Goal: Task Accomplishment & Management: Use online tool/utility

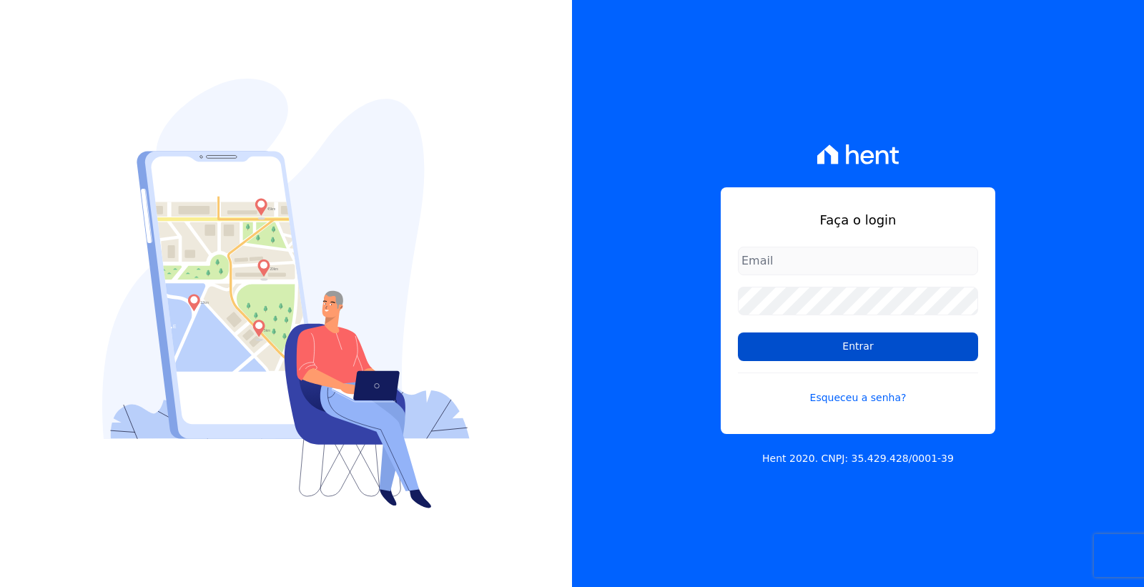
type input "[PERSON_NAME][EMAIL_ADDRESS][PERSON_NAME][DOMAIN_NAME]"
click at [801, 345] on input "Entrar" at bounding box center [858, 346] width 240 height 29
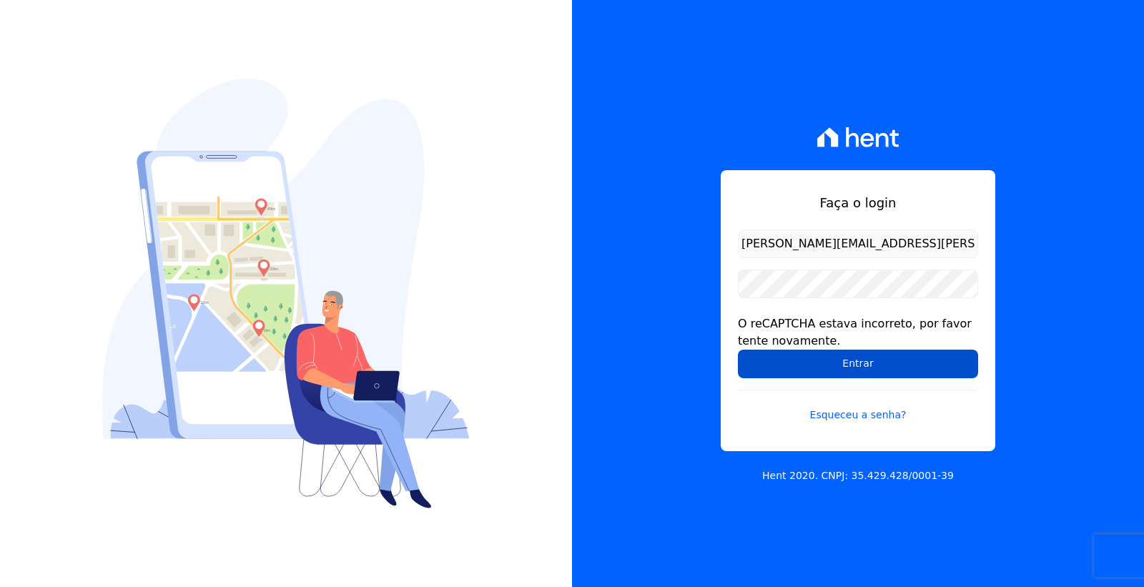
click at [793, 365] on input "Entrar" at bounding box center [858, 364] width 240 height 29
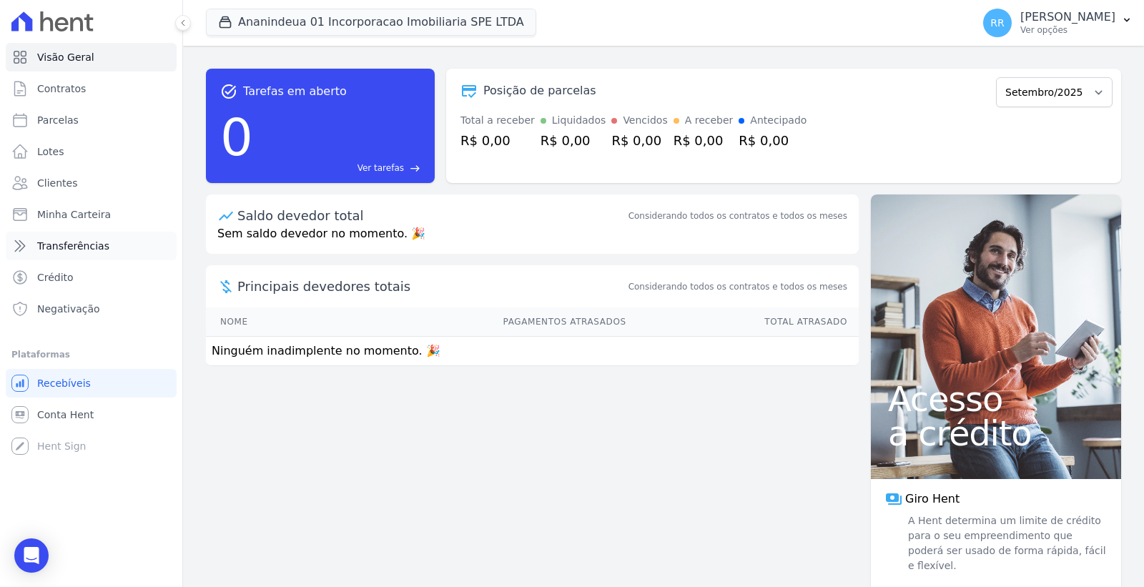
click at [102, 246] on link "Transferências" at bounding box center [91, 246] width 171 height 29
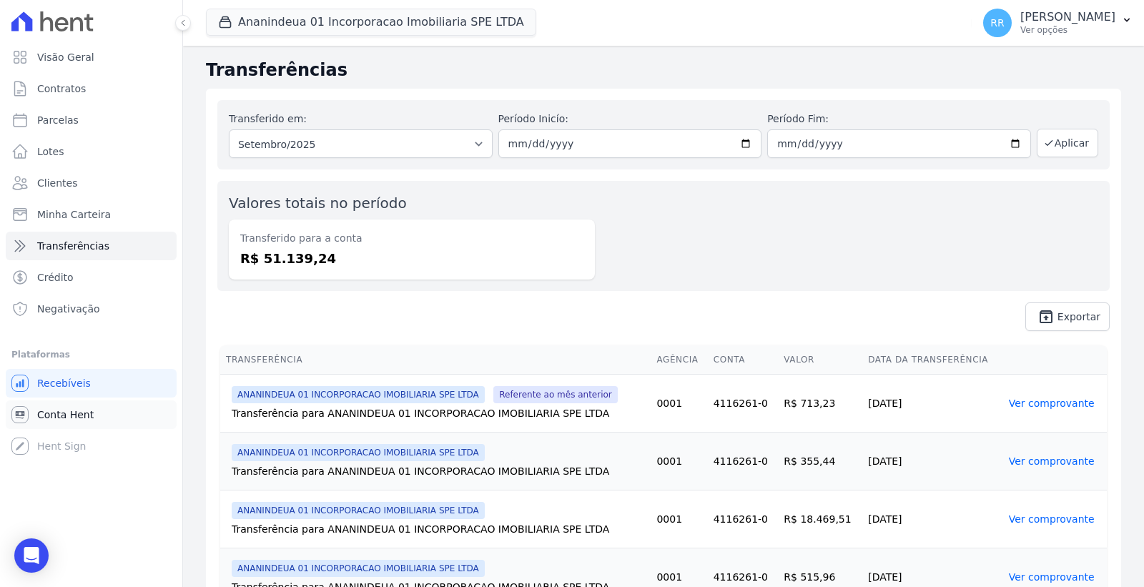
click at [98, 409] on link "Conta Hent" at bounding box center [91, 414] width 171 height 29
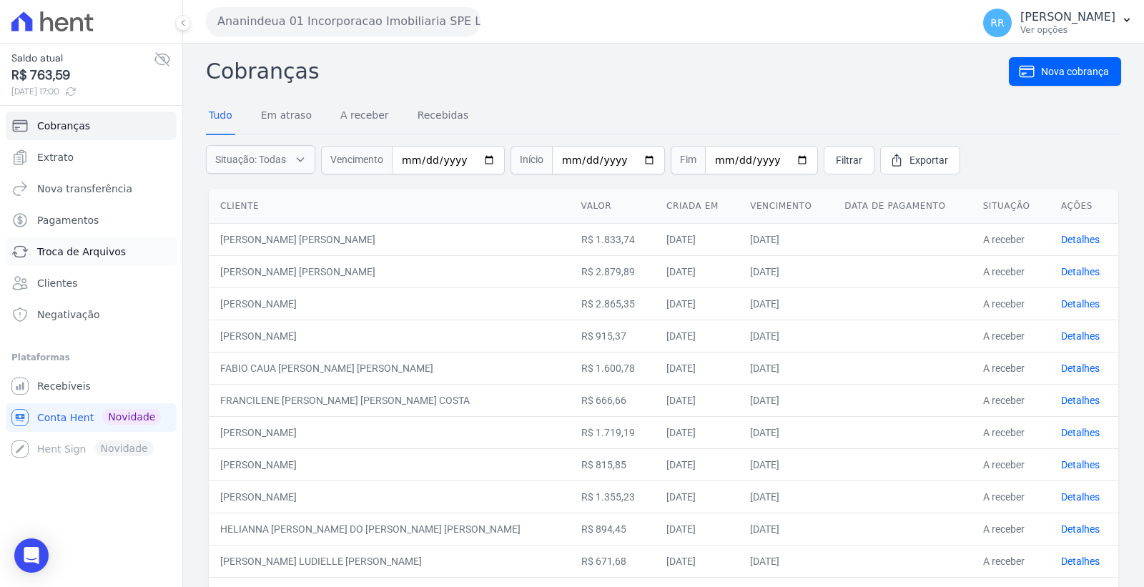
click at [89, 251] on span "Troca de Arquivos" at bounding box center [81, 251] width 89 height 14
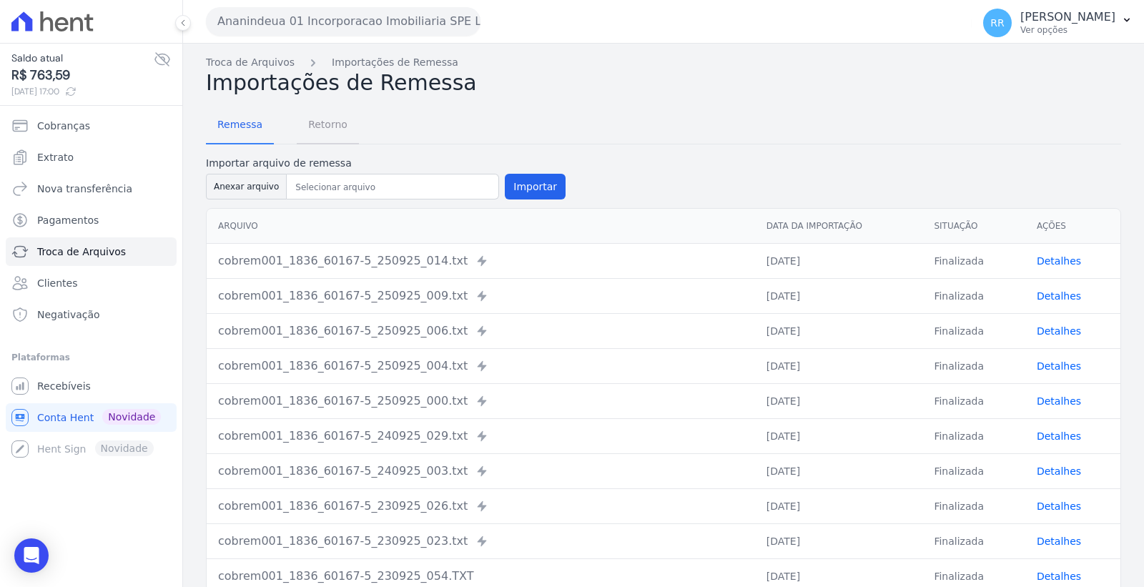
click at [305, 131] on span "Retorno" at bounding box center [328, 124] width 56 height 29
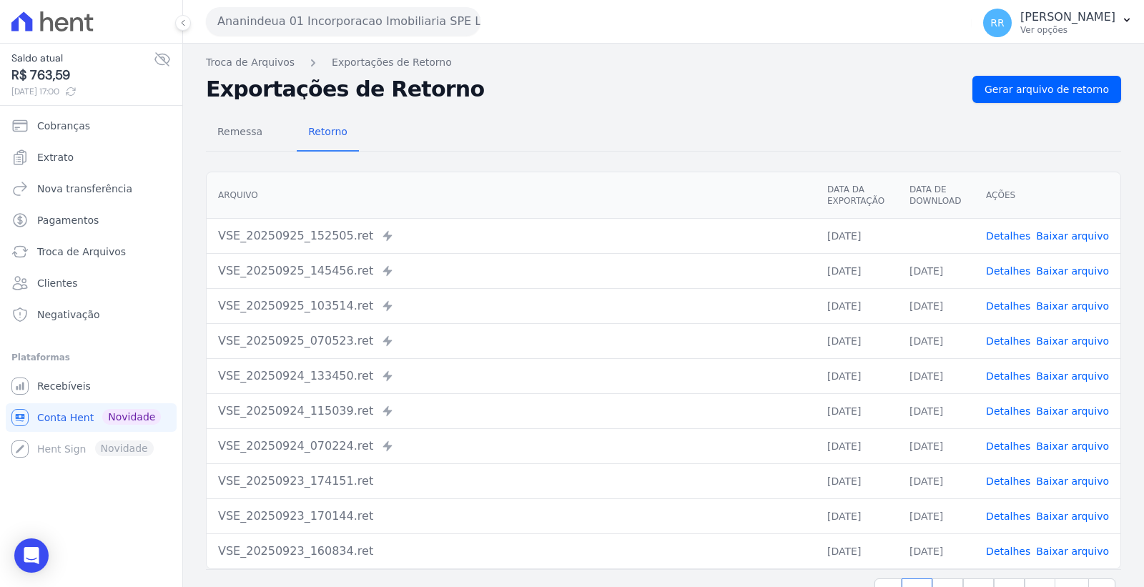
click at [996, 233] on link "Detalhes" at bounding box center [1008, 235] width 44 height 11
click at [246, 138] on span "Remessa" at bounding box center [240, 131] width 62 height 29
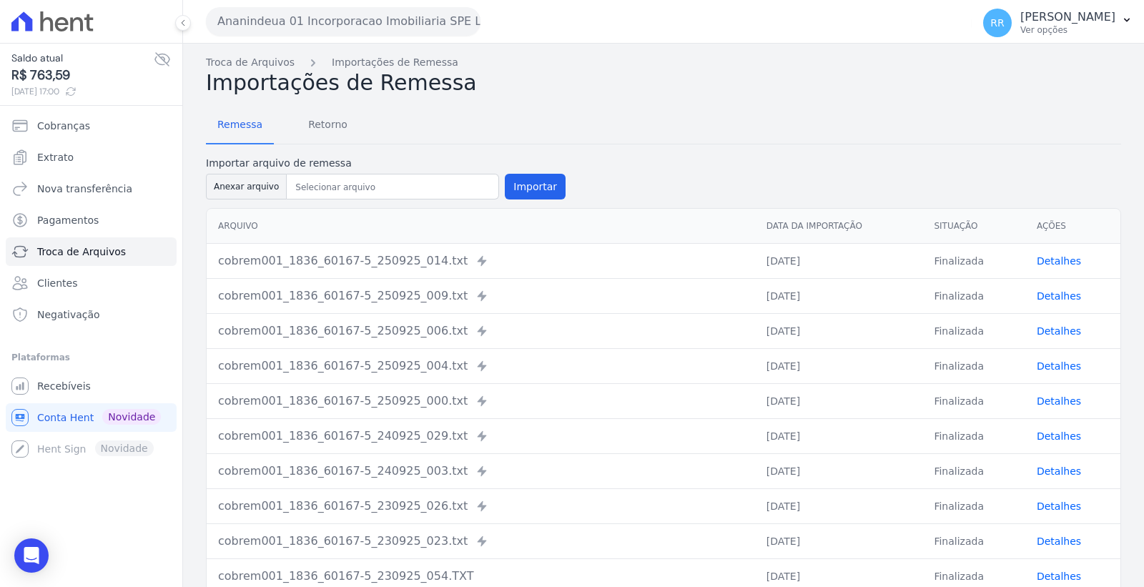
click at [1047, 262] on link "Detalhes" at bounding box center [1058, 260] width 44 height 11
click at [1046, 297] on link "Detalhes" at bounding box center [1058, 295] width 44 height 11
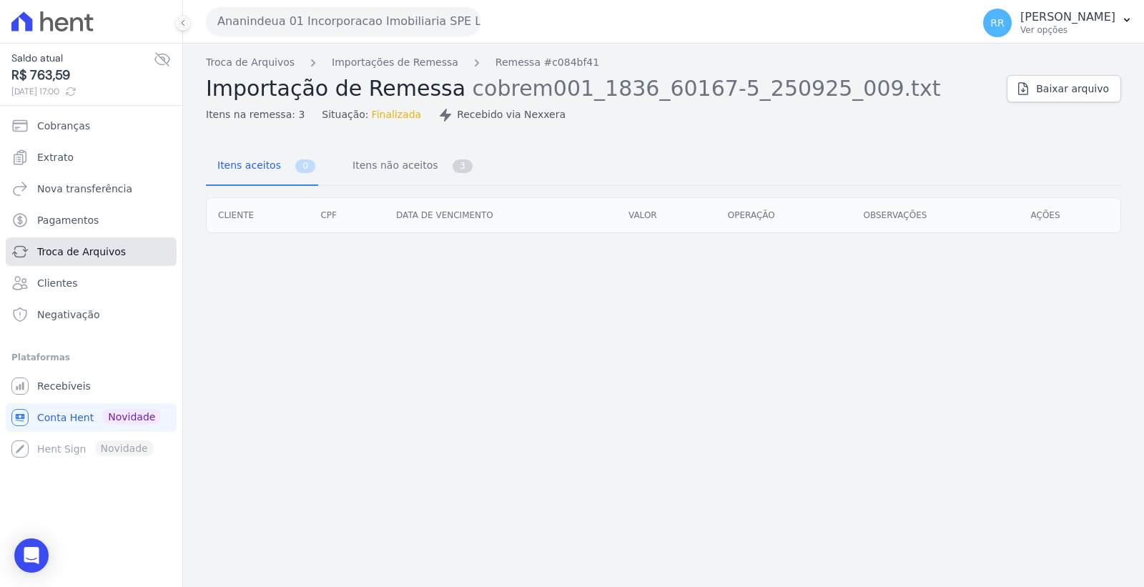
click at [119, 249] on link "Troca de Arquivos" at bounding box center [91, 251] width 171 height 29
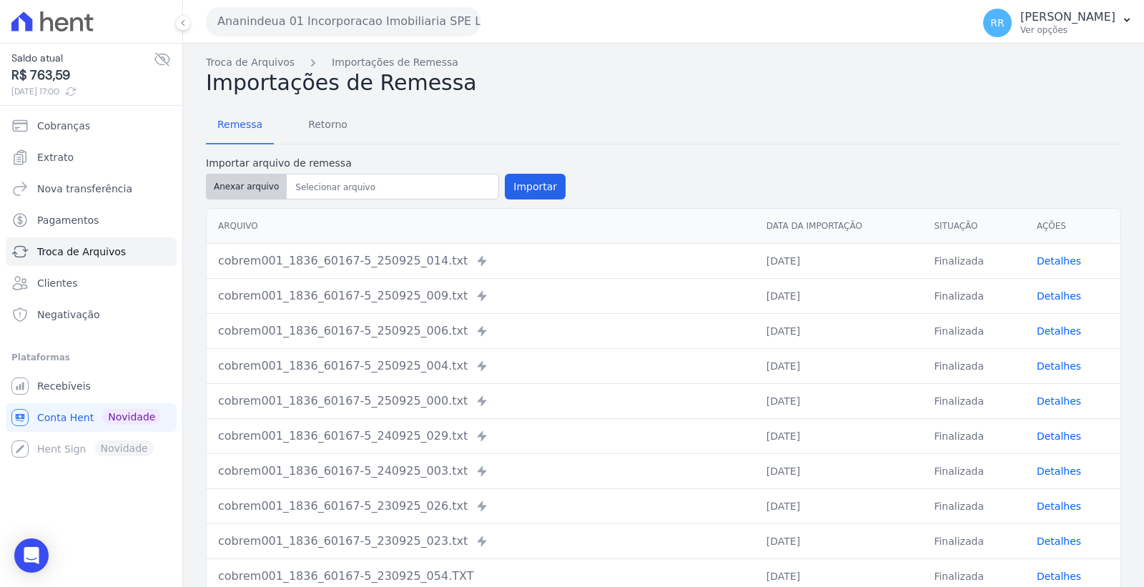
click at [263, 184] on button "Anexar arquivo" at bounding box center [246, 187] width 81 height 26
type input "cobrem001_1836_60167-5_250925_041.TXT"
click at [525, 184] on button "Importar" at bounding box center [535, 187] width 61 height 26
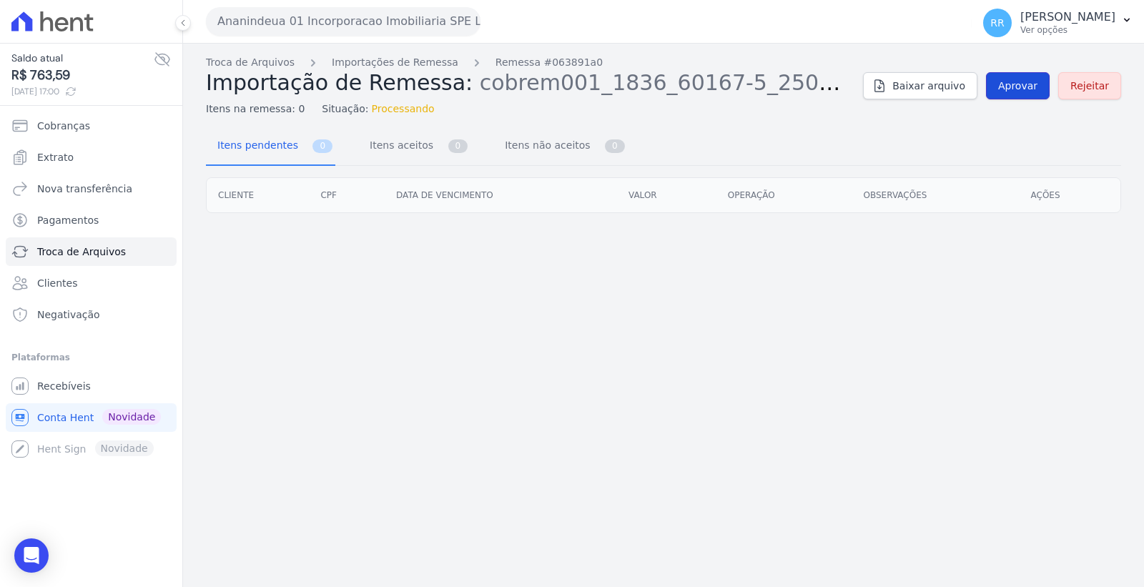
click at [1031, 84] on span "Aprovar" at bounding box center [1017, 86] width 39 height 14
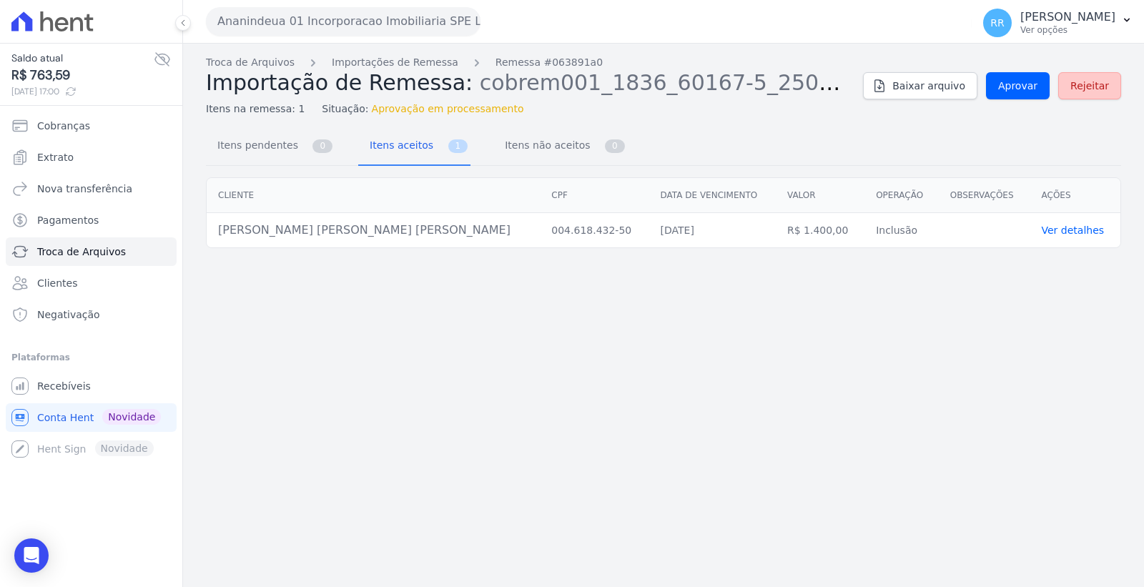
click at [1106, 84] on span "Rejeitar" at bounding box center [1089, 86] width 39 height 14
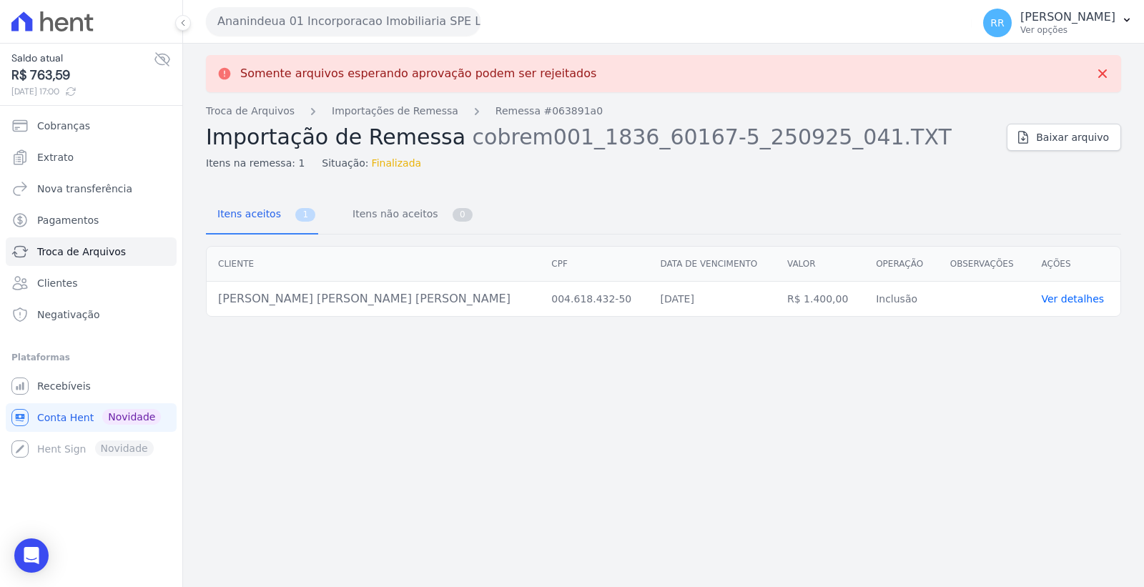
click at [279, 23] on button "Ananindeua 01 Incorporacao Imobiliaria SPE LTDA" at bounding box center [343, 21] width 274 height 29
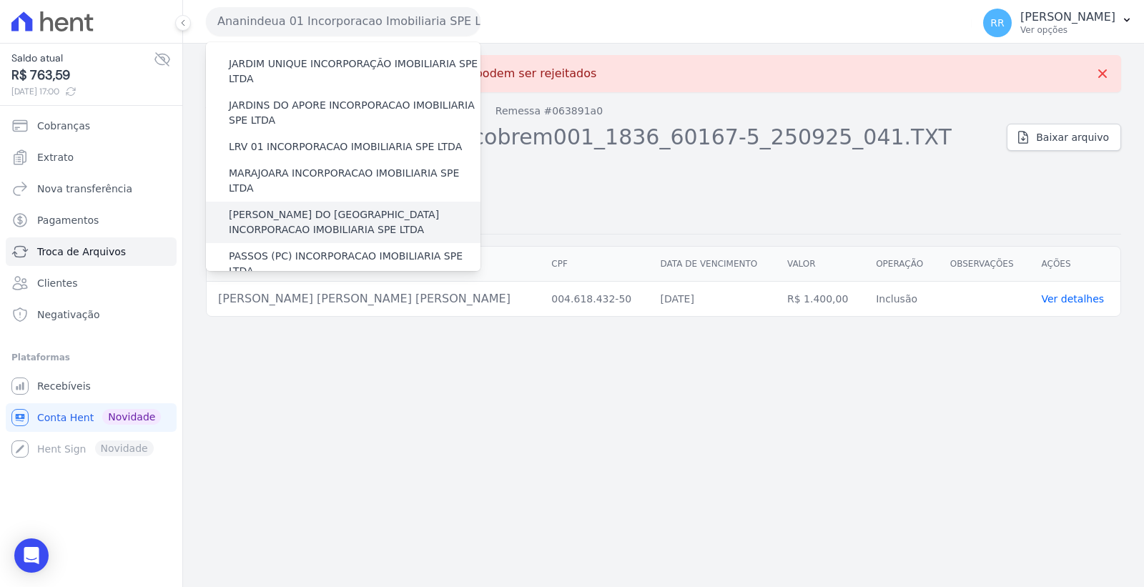
scroll to position [397, 0]
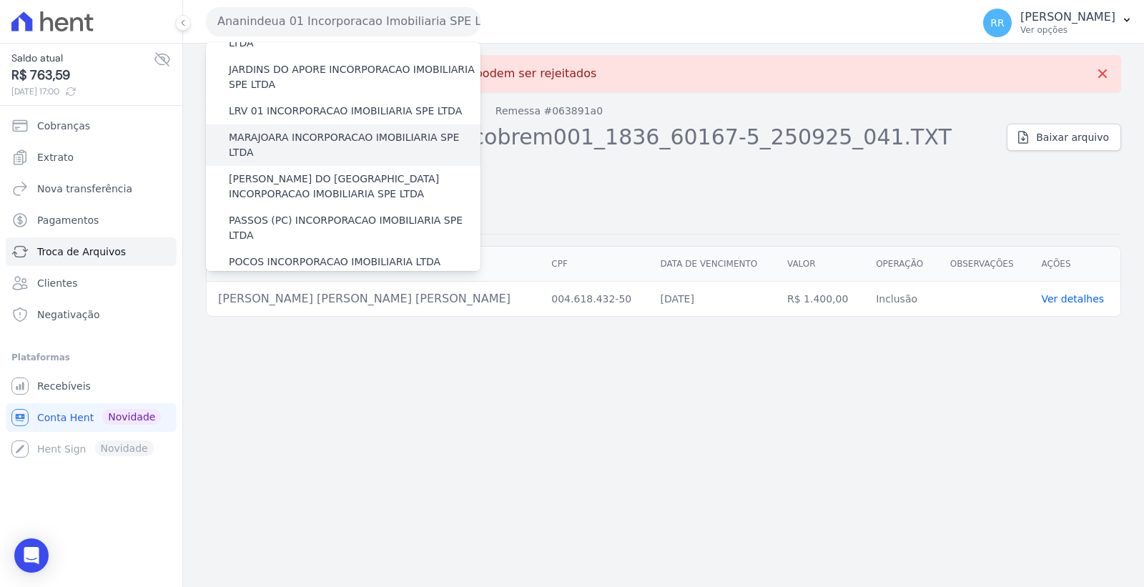
click at [316, 130] on label "MARAJOARA INCORPORACAO IMOBILIARIA SPE LTDA" at bounding box center [355, 145] width 252 height 30
click at [0, 0] on input "MARAJOARA INCORPORACAO IMOBILIARIA SPE LTDA" at bounding box center [0, 0] width 0 height 0
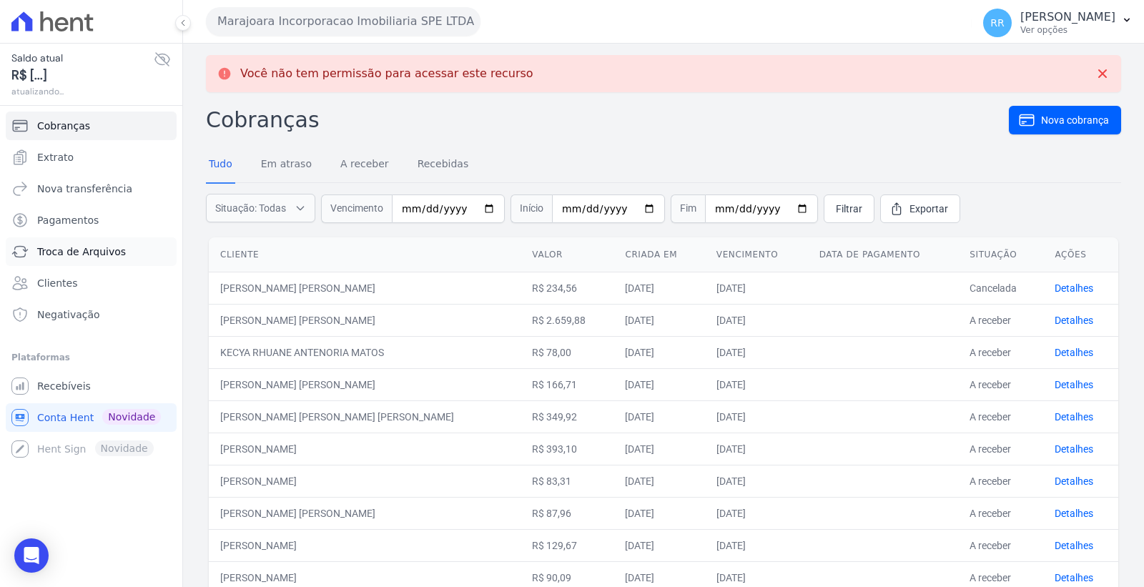
click at [81, 254] on span "Troca de Arquivos" at bounding box center [81, 251] width 89 height 14
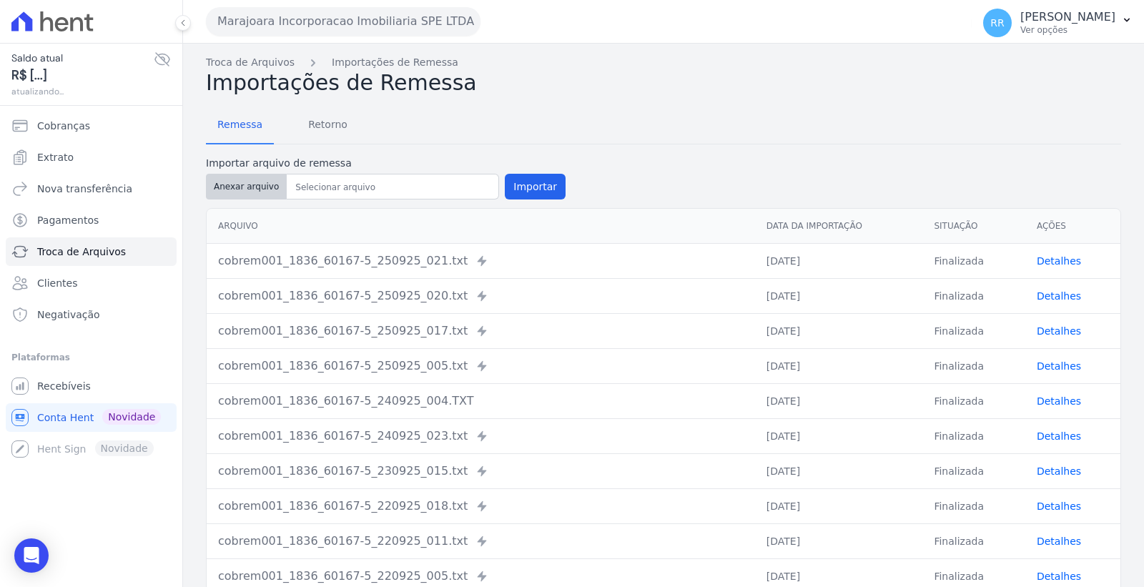
click at [244, 191] on button "Anexar arquivo" at bounding box center [246, 187] width 81 height 26
type input "cobrem001_1836_60167-5_250925_041.TXT"
click at [509, 182] on button "Importar" at bounding box center [535, 187] width 61 height 26
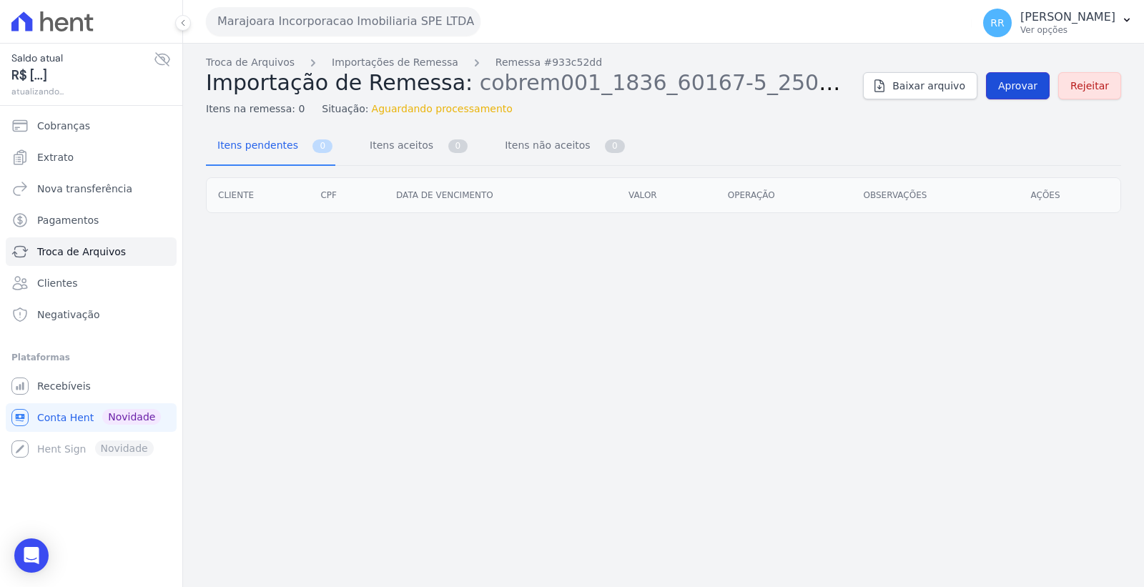
click at [1014, 86] on span "Aprovar" at bounding box center [1017, 86] width 39 height 14
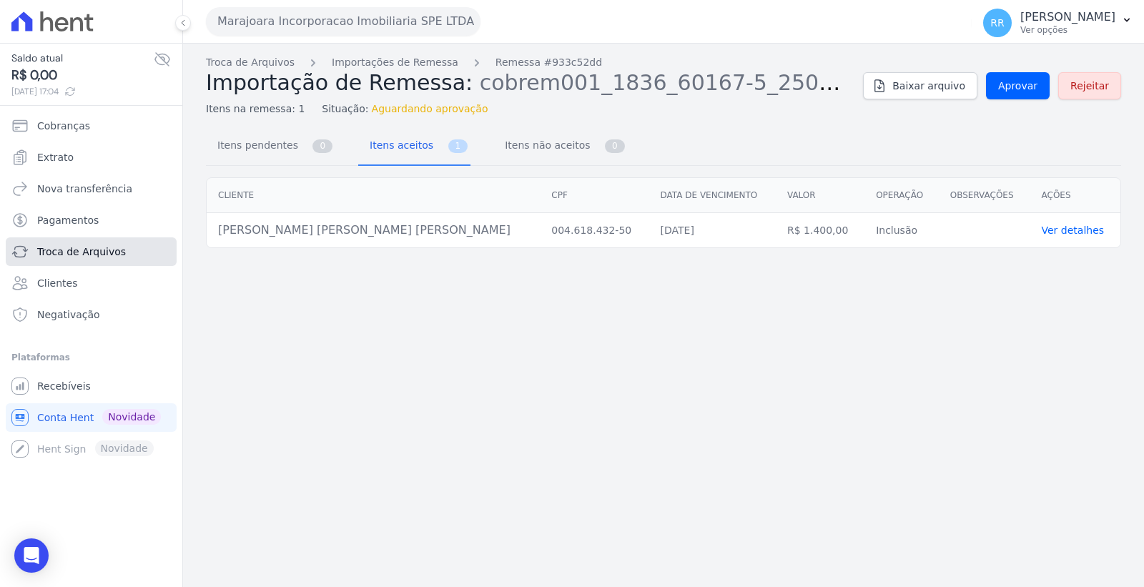
click at [110, 247] on span "Troca de Arquivos" at bounding box center [81, 251] width 89 height 14
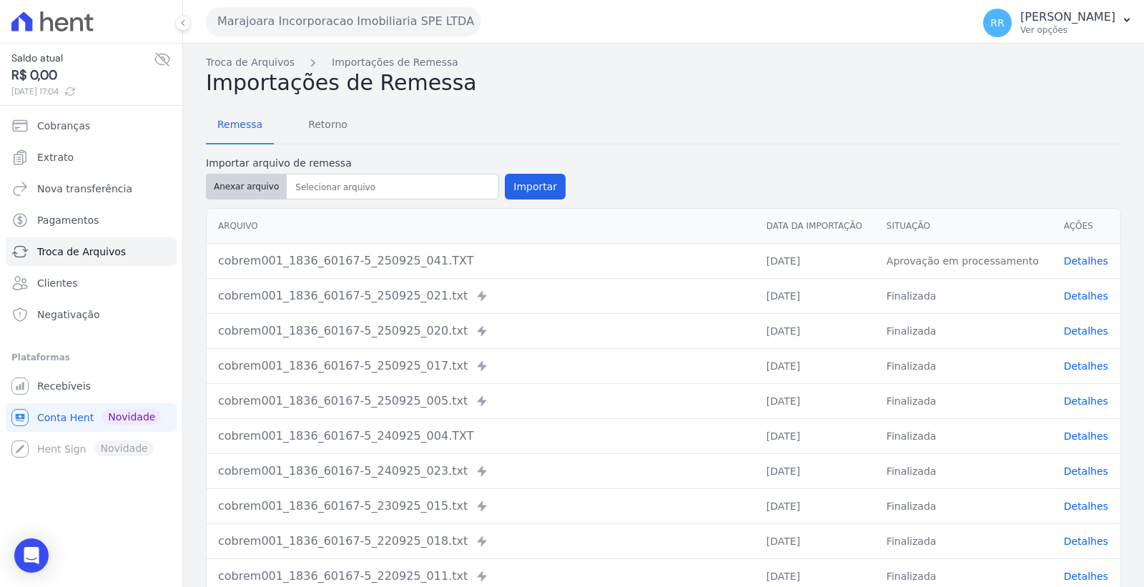
click at [248, 174] on button "Anexar arquivo" at bounding box center [246, 187] width 81 height 26
type input "cobrem001_1836_60167-5_250925_037.TXT"
click at [526, 189] on button "Importar" at bounding box center [535, 187] width 61 height 26
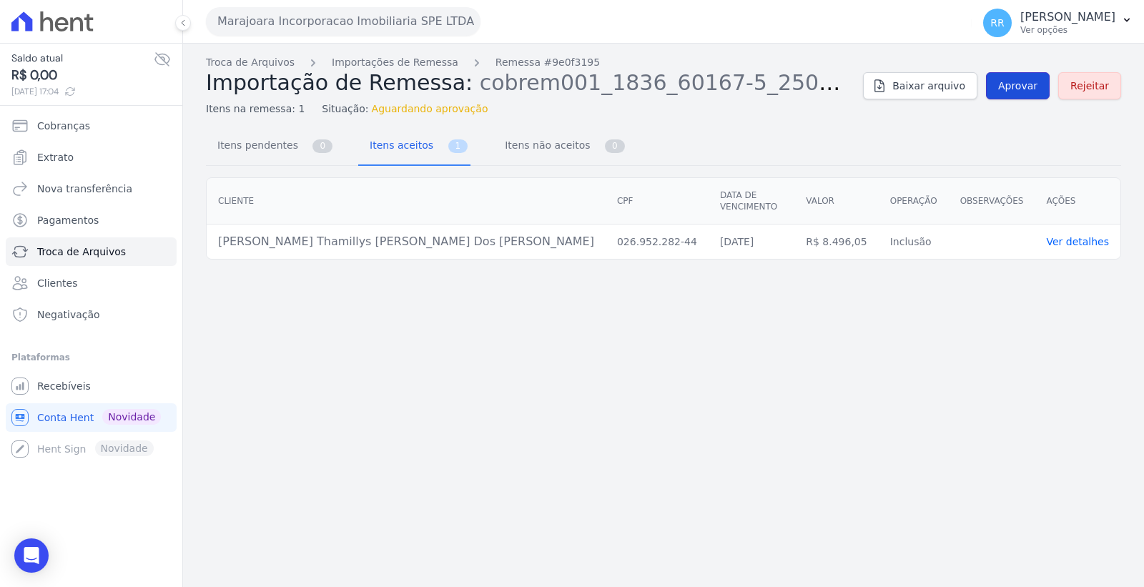
click at [1016, 84] on span "Aprovar" at bounding box center [1017, 86] width 39 height 14
click at [82, 253] on span "Troca de Arquivos" at bounding box center [81, 251] width 89 height 14
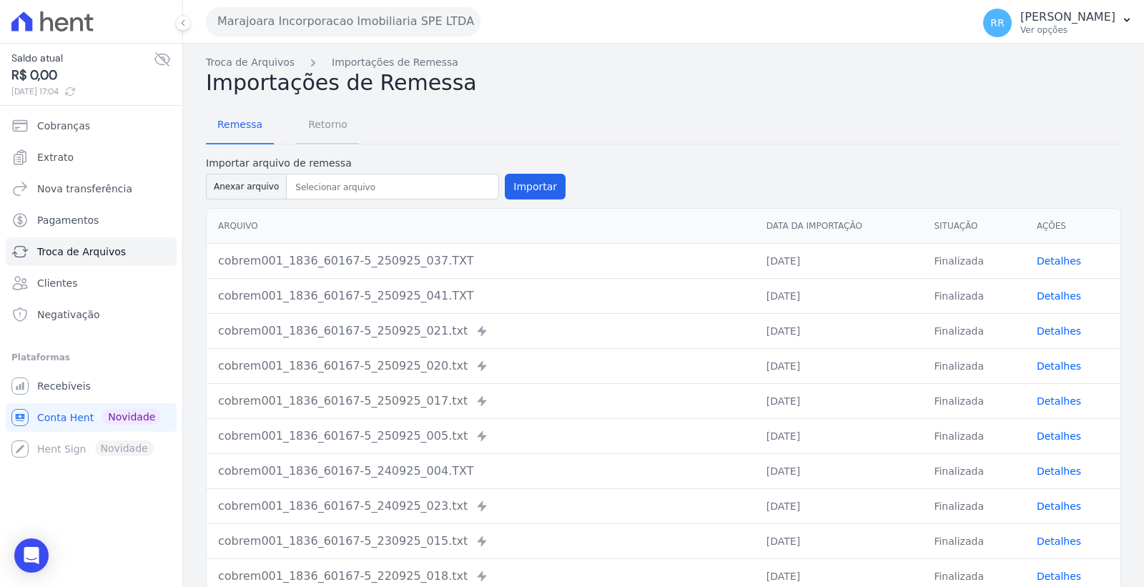
click at [325, 131] on span "Retorno" at bounding box center [328, 124] width 56 height 29
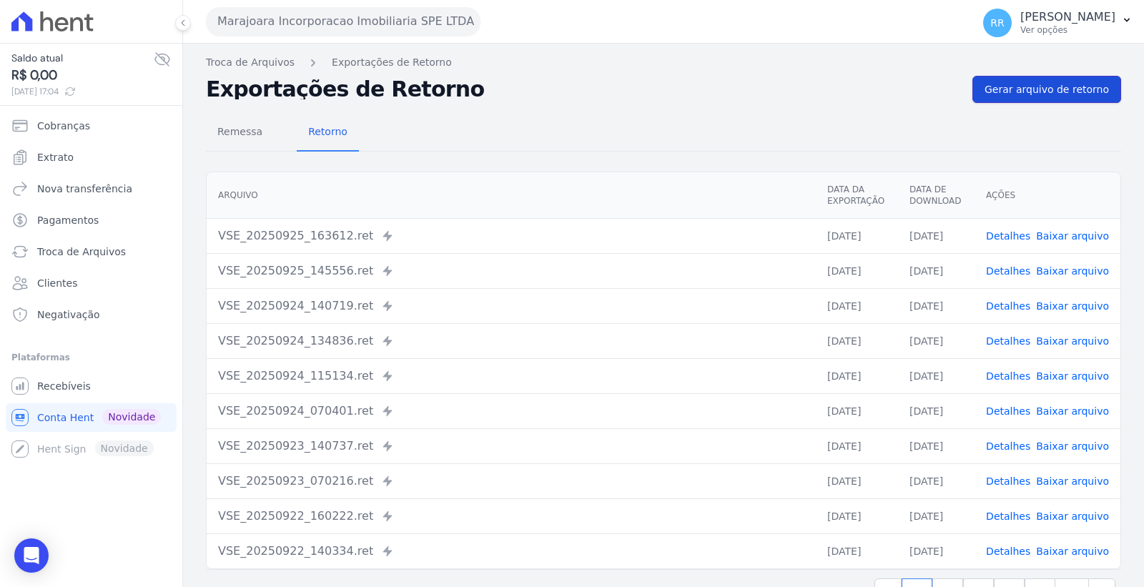
click at [1035, 88] on span "Gerar arquivo de retorno" at bounding box center [1046, 89] width 124 height 14
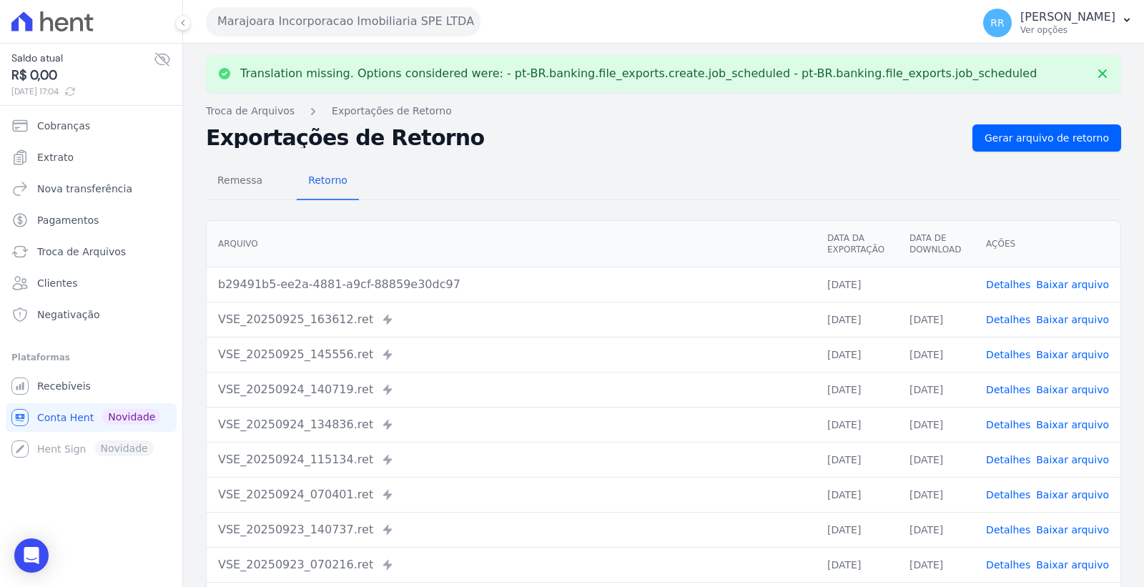
click at [1012, 282] on link "Detalhes" at bounding box center [1008, 284] width 44 height 11
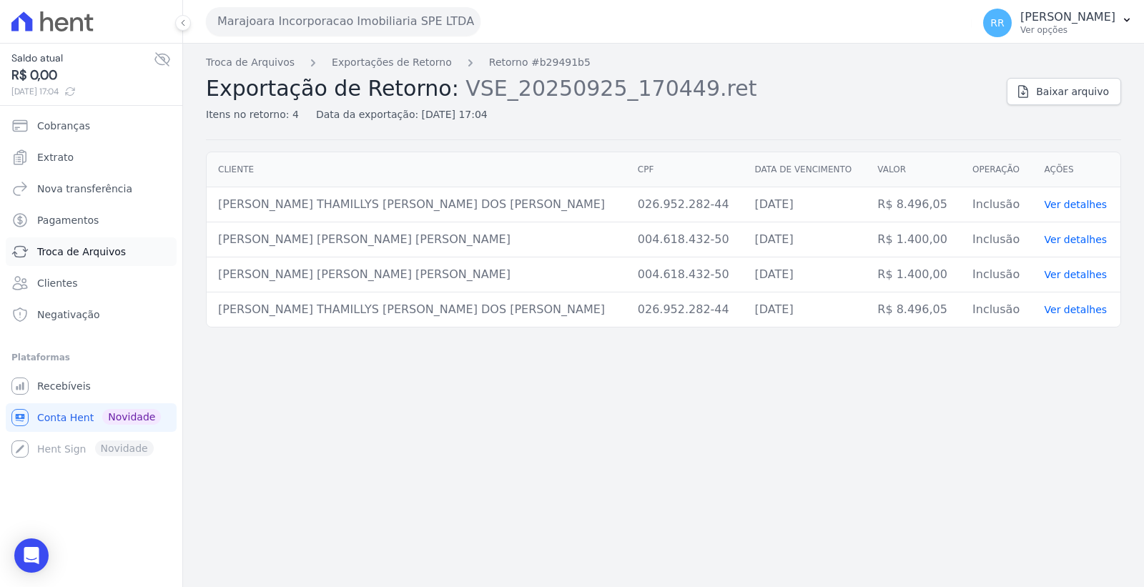
click at [88, 252] on span "Troca de Arquivos" at bounding box center [81, 251] width 89 height 14
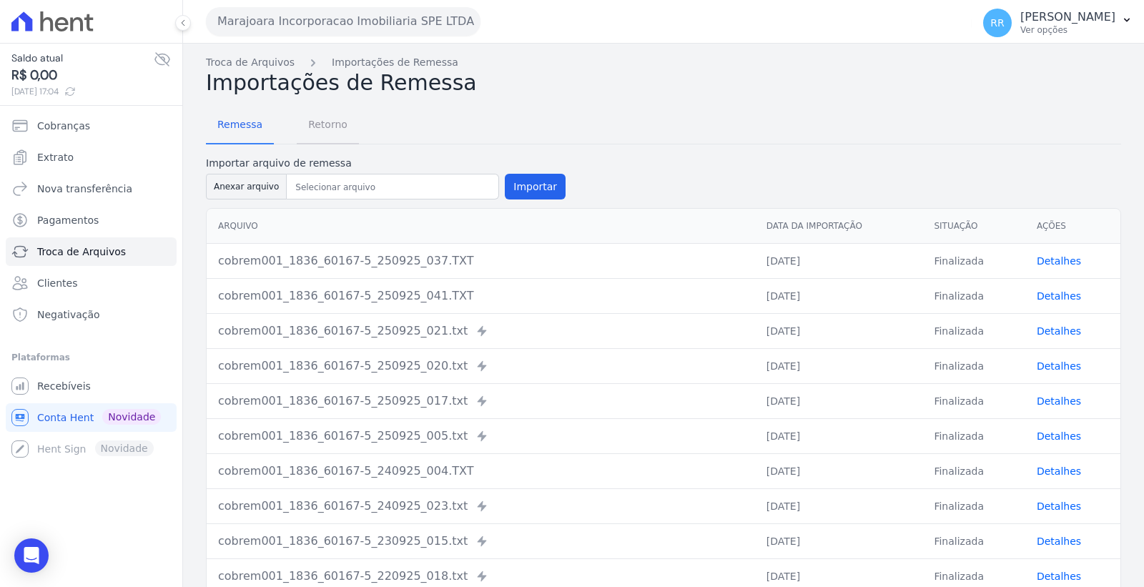
click at [313, 129] on span "Retorno" at bounding box center [328, 124] width 56 height 29
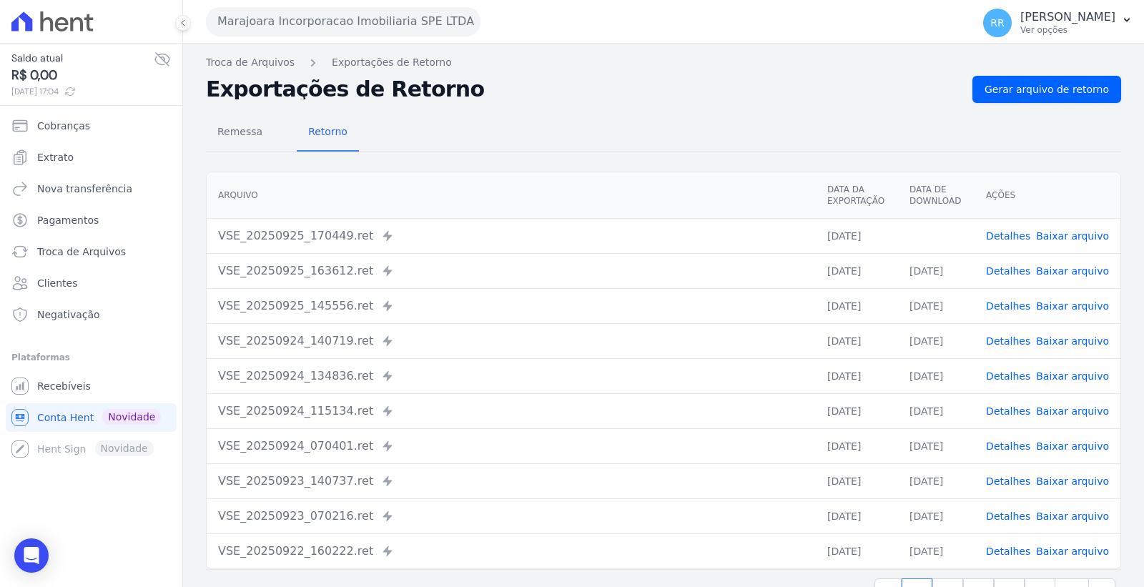
click at [1088, 234] on link "Baixar arquivo" at bounding box center [1072, 235] width 73 height 11
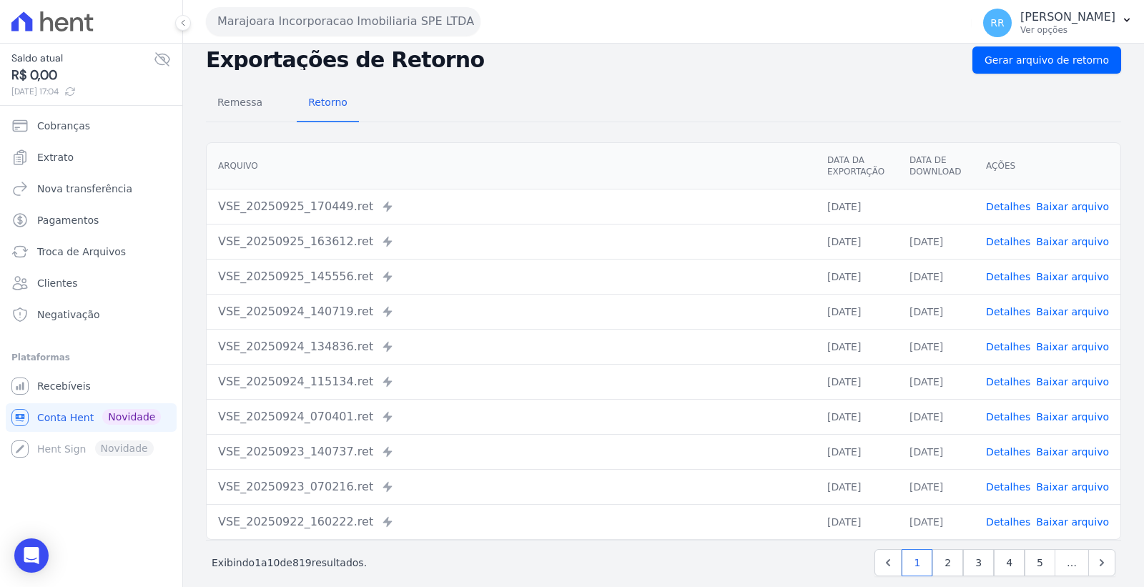
scroll to position [44, 0]
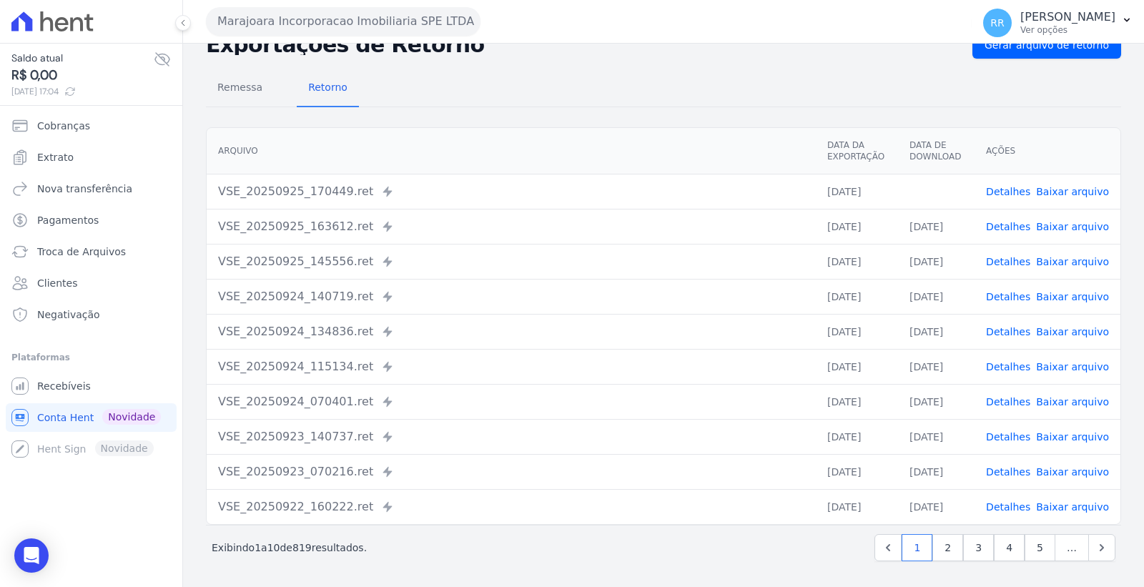
click at [341, 23] on button "Marajoara Incorporacao Imobiliaria SPE LTDA" at bounding box center [343, 21] width 274 height 29
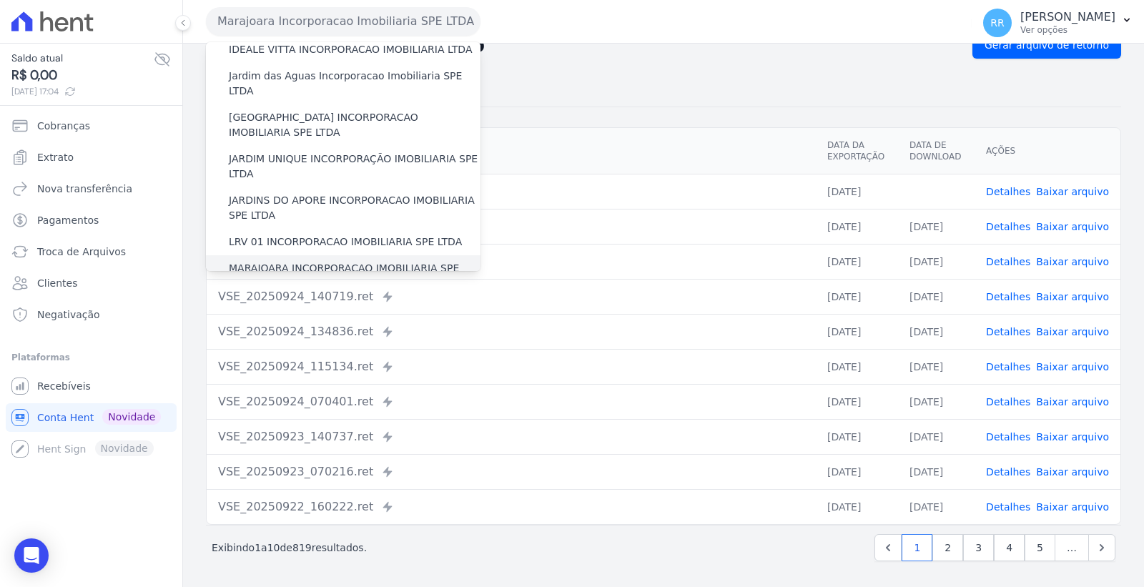
scroll to position [238, 0]
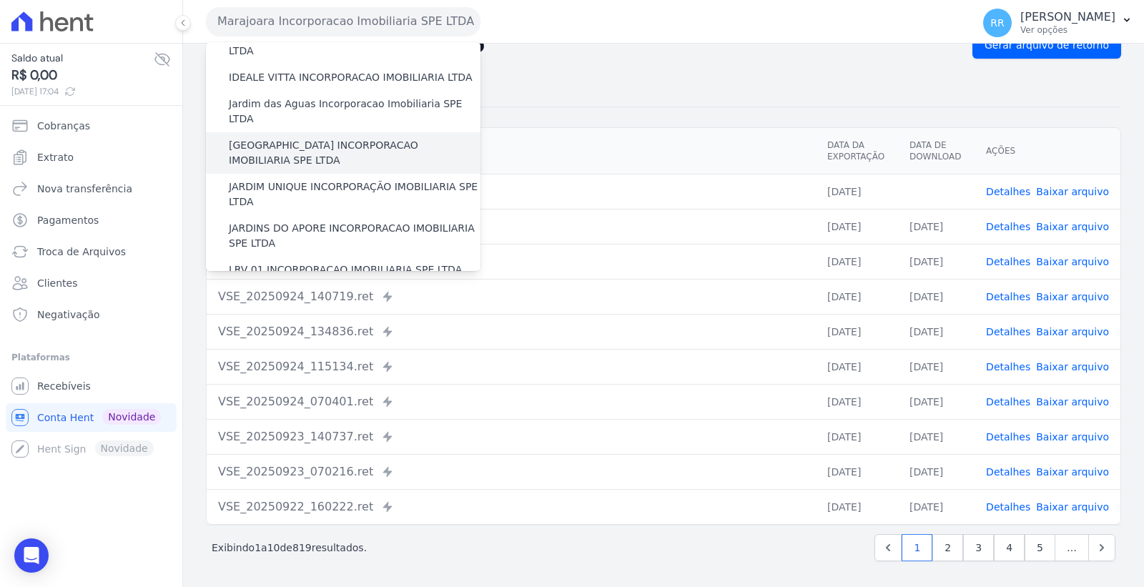
click at [332, 138] on label "[GEOGRAPHIC_DATA] INCORPORACAO IMOBILIARIA SPE LTDA" at bounding box center [355, 153] width 252 height 30
click at [0, 0] on input "[GEOGRAPHIC_DATA] INCORPORACAO IMOBILIARIA SPE LTDA" at bounding box center [0, 0] width 0 height 0
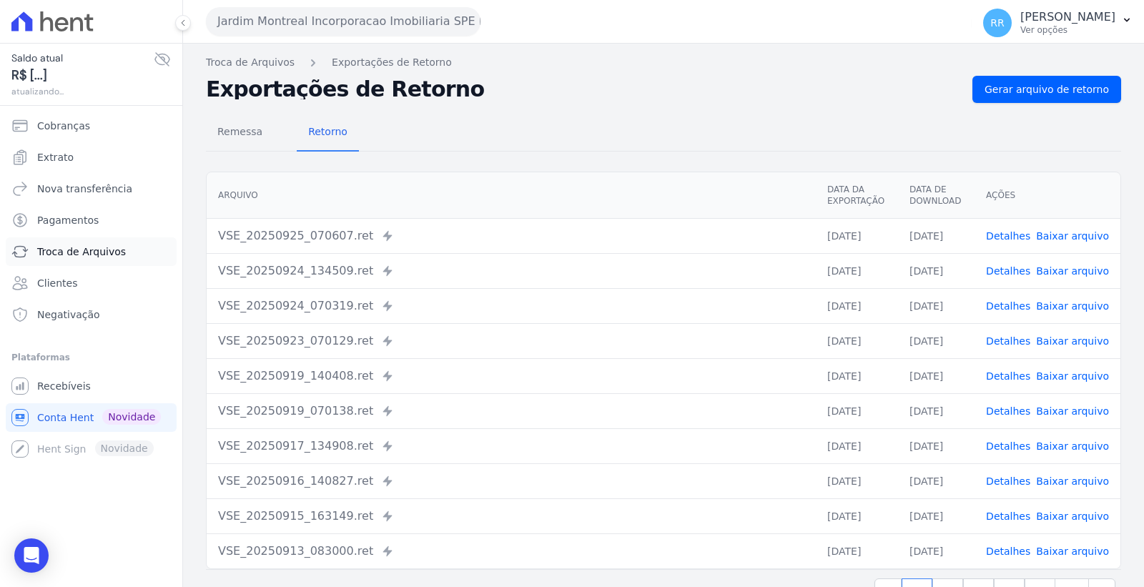
click at [97, 256] on span "Troca de Arquivos" at bounding box center [81, 251] width 89 height 14
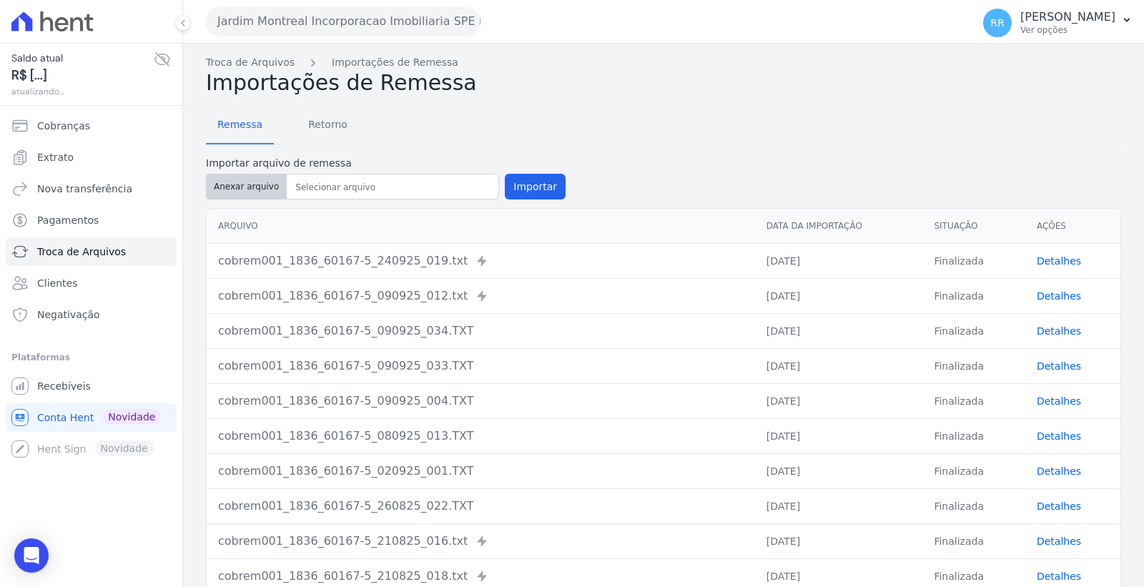
click at [239, 187] on button "Anexar arquivo" at bounding box center [246, 187] width 81 height 26
type input "cobrem001_1836_60167-5_250925_039.TXT"
click at [529, 182] on button "Importar" at bounding box center [535, 187] width 61 height 26
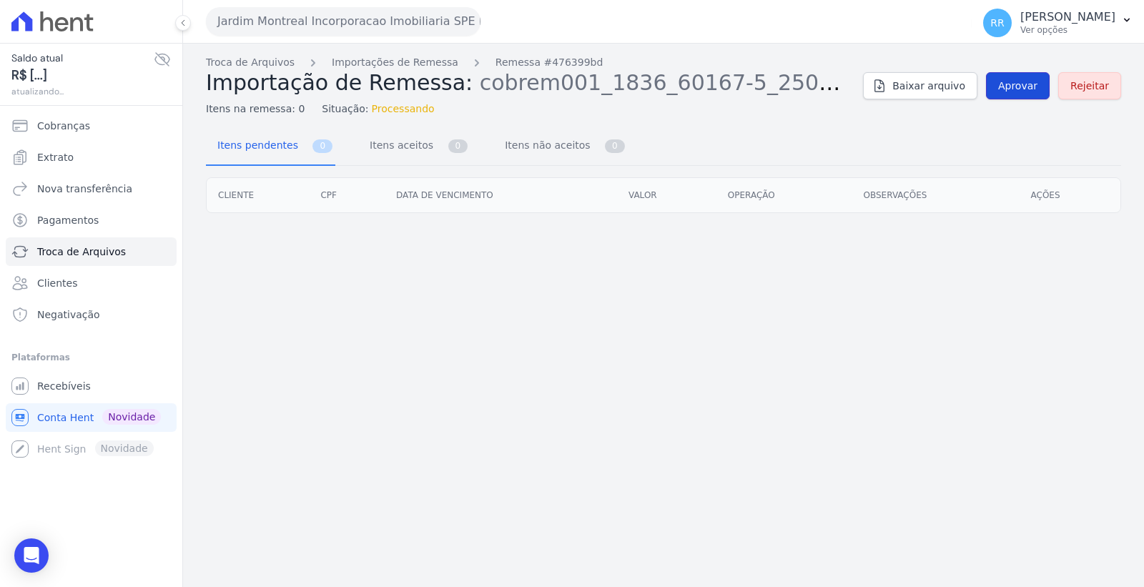
click at [1004, 93] on link "Aprovar" at bounding box center [1018, 85] width 64 height 27
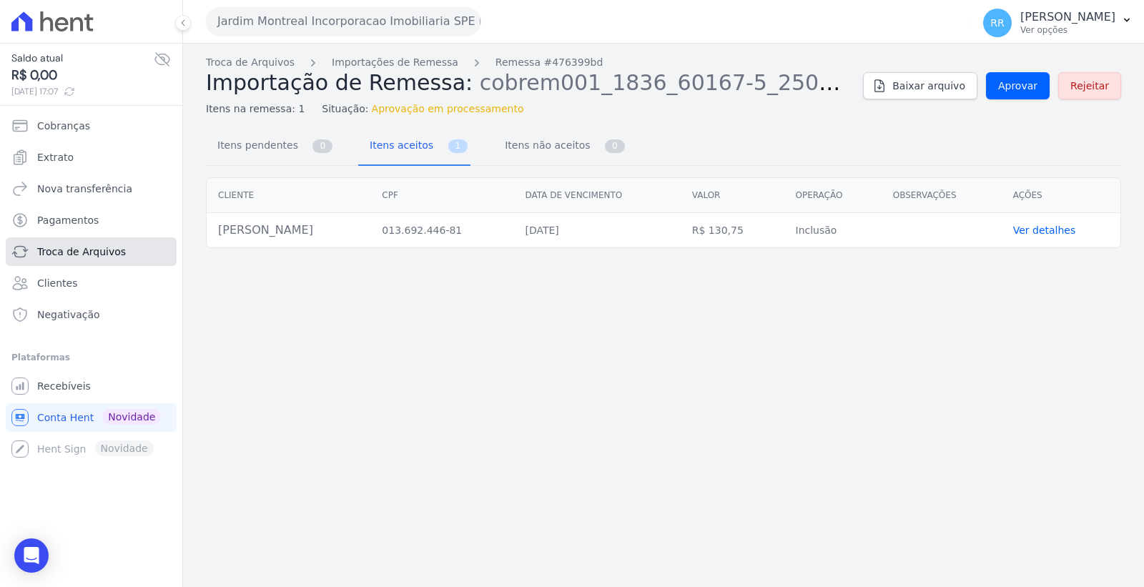
click at [116, 251] on span "Troca de Arquivos" at bounding box center [81, 251] width 89 height 14
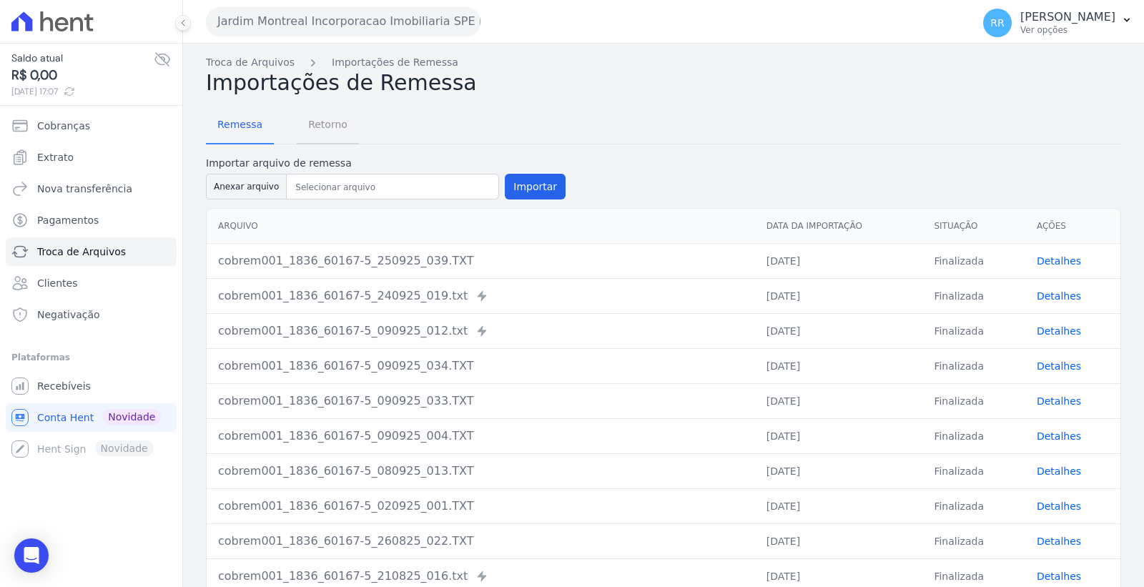
click at [337, 132] on span "Retorno" at bounding box center [328, 124] width 56 height 29
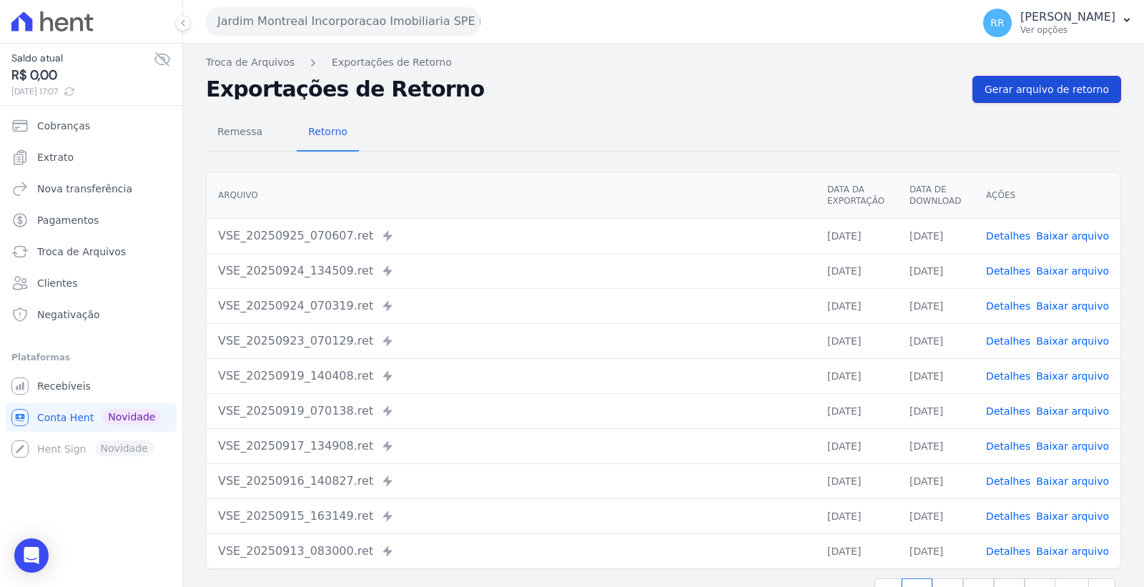
click at [1041, 88] on span "Gerar arquivo de retorno" at bounding box center [1046, 89] width 124 height 14
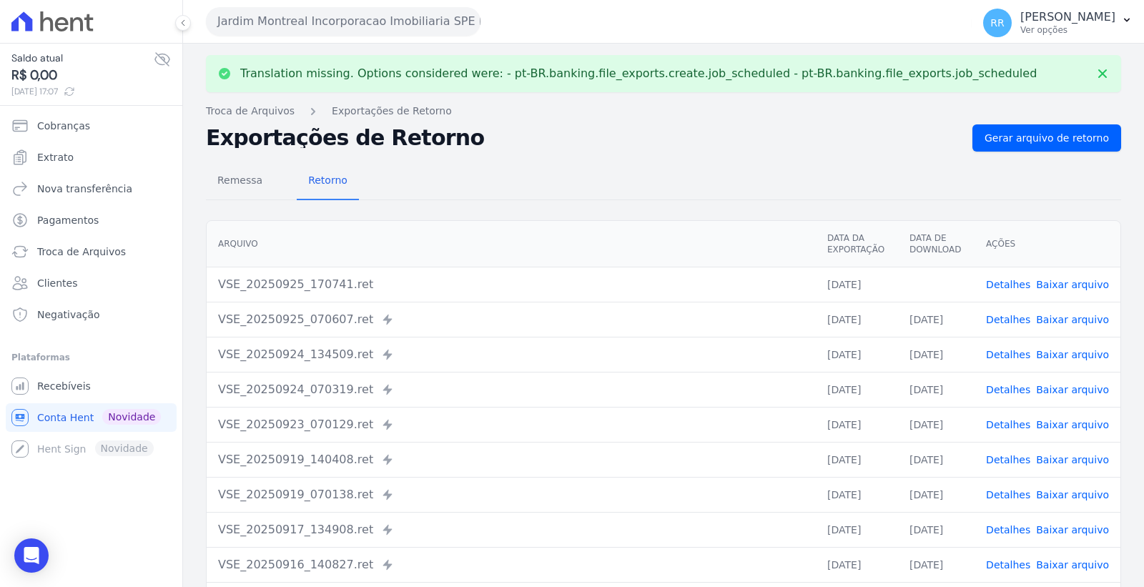
click at [1084, 283] on link "Baixar arquivo" at bounding box center [1072, 284] width 73 height 11
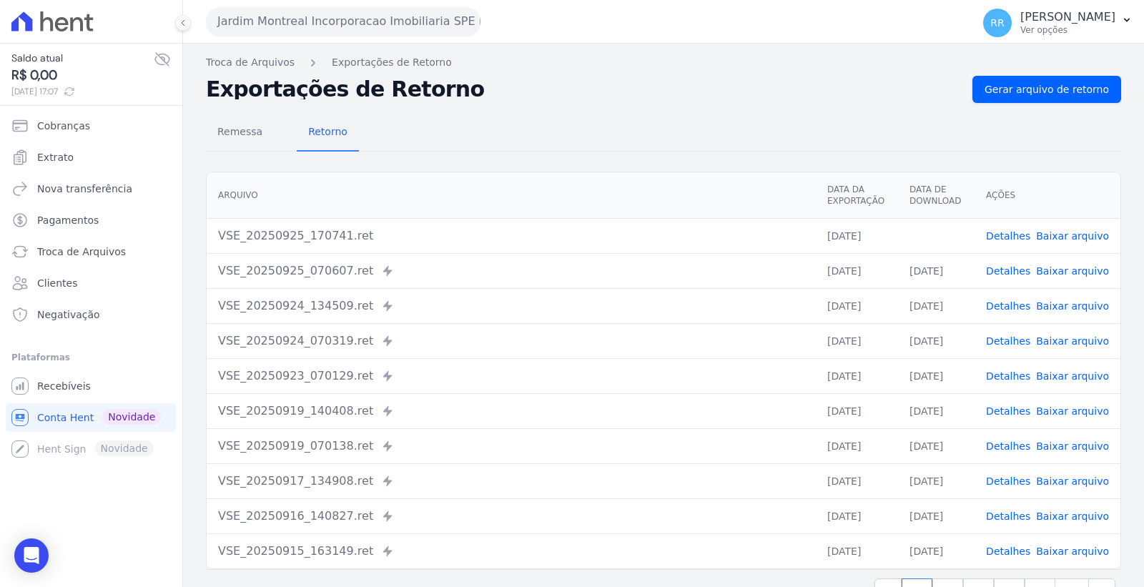
click at [301, 17] on button "Jardim Montreal Incorporacao Imobiliaria SPE LTDA" at bounding box center [343, 21] width 274 height 29
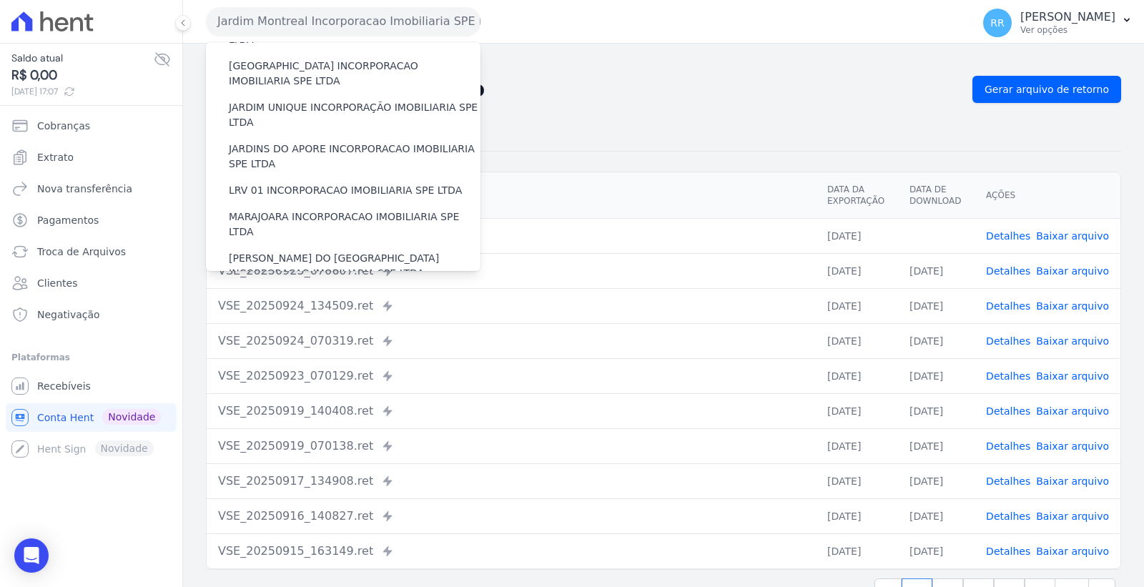
scroll to position [397, 0]
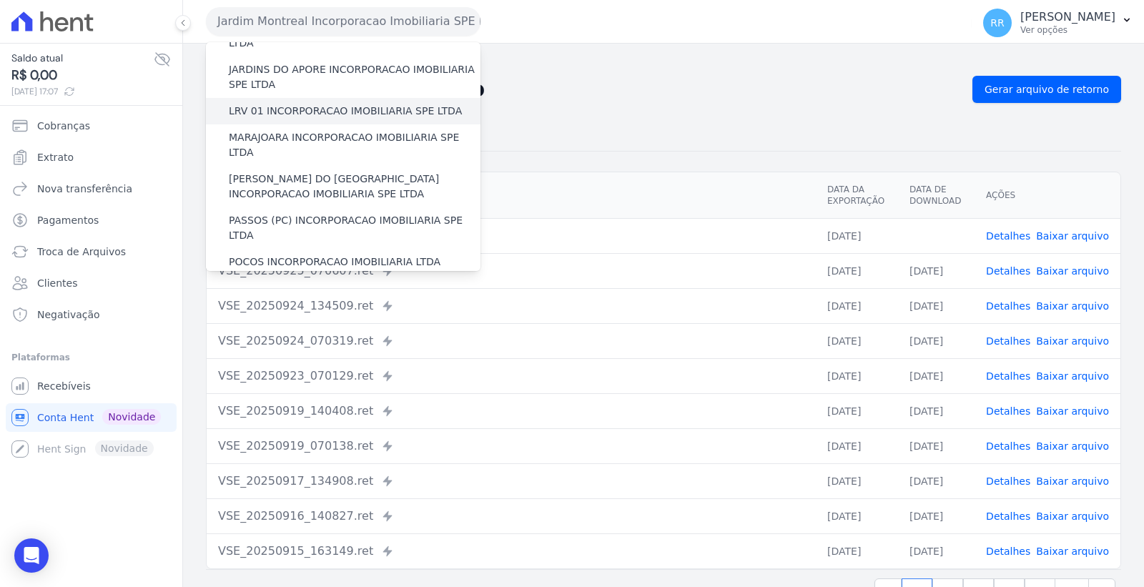
click at [332, 104] on label "LRV 01 INCORPORACAO IMOBILIARIA SPE LTDA" at bounding box center [345, 111] width 233 height 15
click at [0, 0] on input "LRV 01 INCORPORACAO IMOBILIARIA SPE LTDA" at bounding box center [0, 0] width 0 height 0
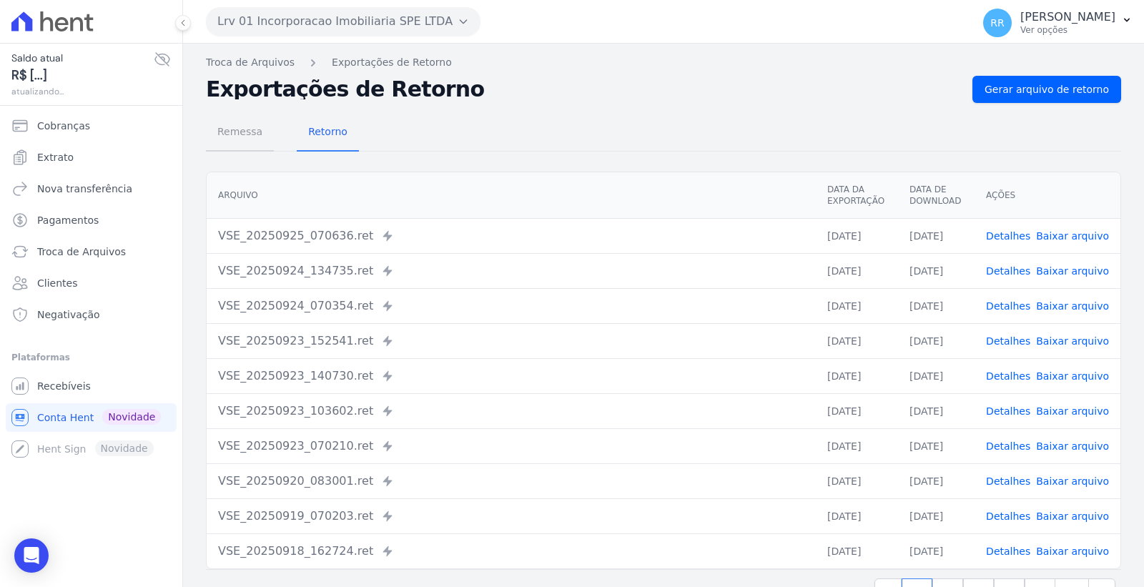
click at [231, 142] on span "Remessa" at bounding box center [240, 131] width 62 height 29
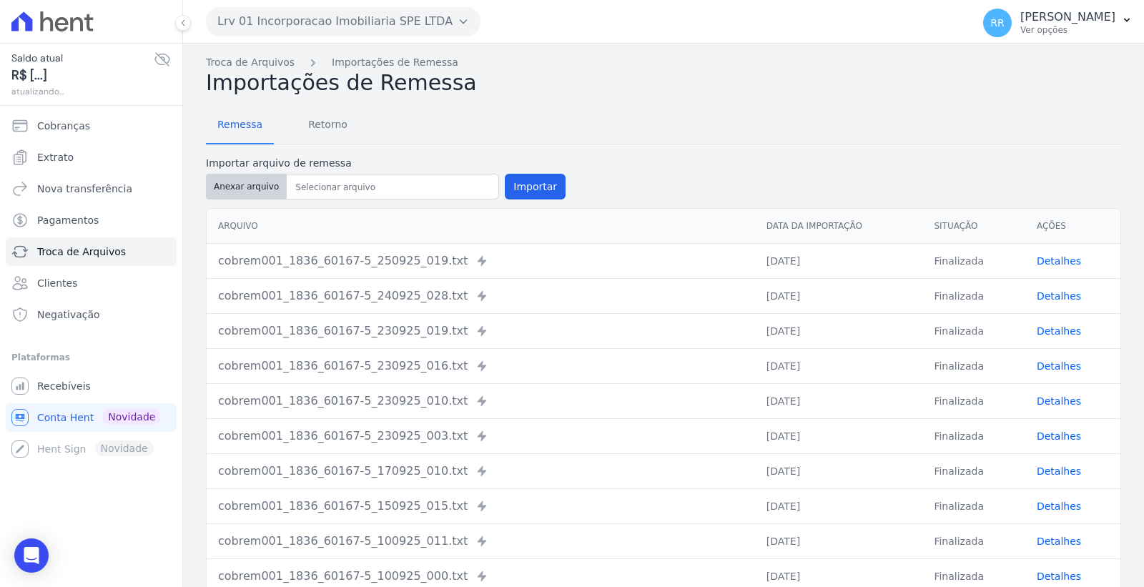
click at [251, 189] on button "Anexar arquivo" at bounding box center [246, 187] width 81 height 26
type input "cobrem001_1836_60167-5_250925_036.TXT"
click at [505, 174] on button "Importar" at bounding box center [535, 187] width 61 height 26
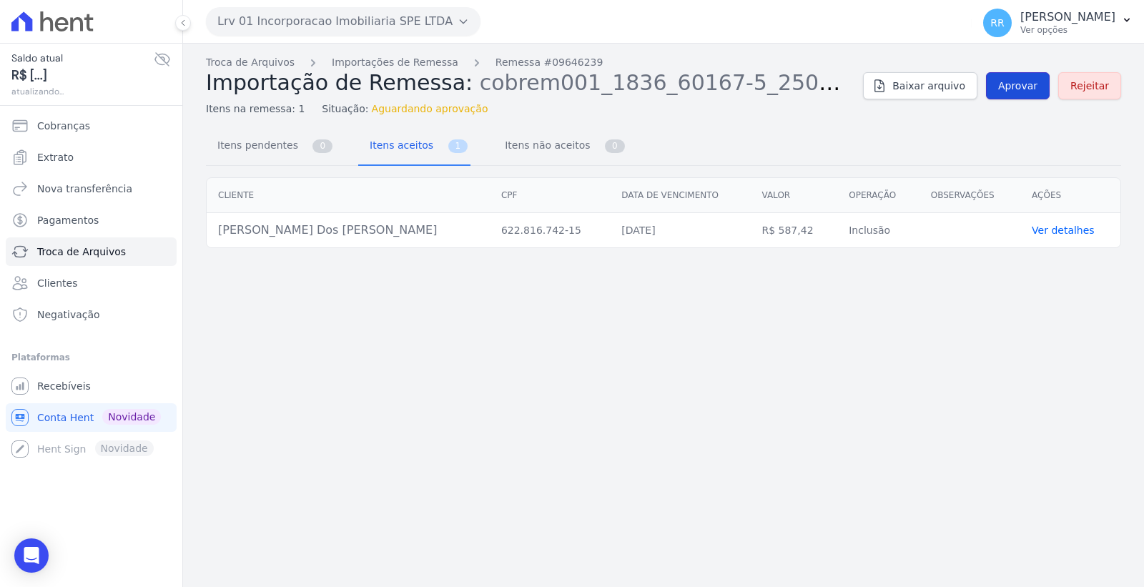
click at [1025, 94] on link "Aprovar" at bounding box center [1018, 85] width 64 height 27
click at [100, 256] on span "Troca de Arquivos" at bounding box center [81, 251] width 89 height 14
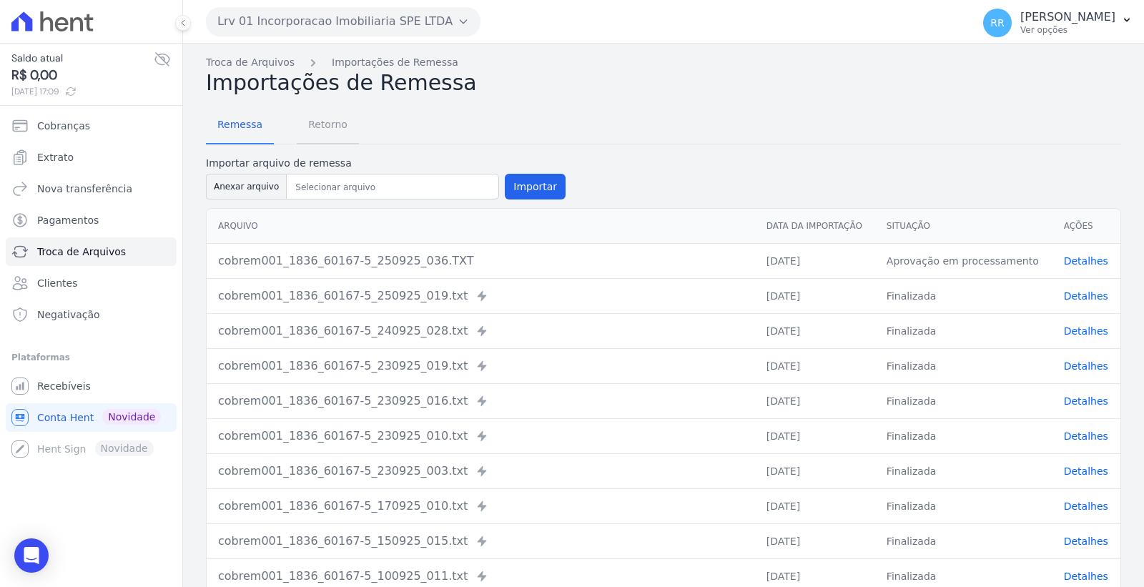
click at [317, 118] on span "Retorno" at bounding box center [328, 124] width 56 height 29
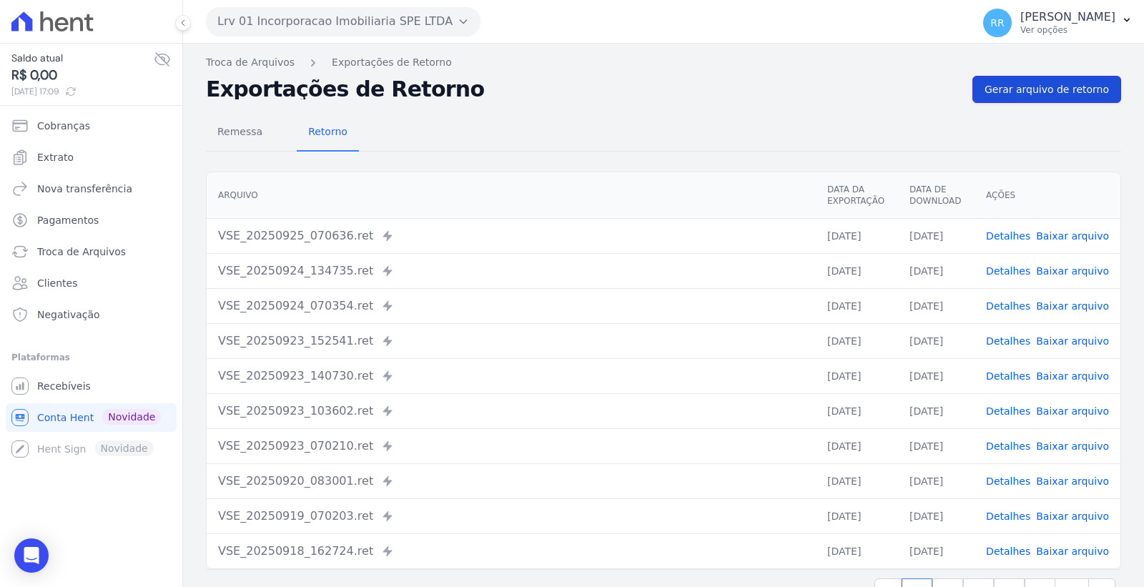
click at [1057, 86] on span "Gerar arquivo de retorno" at bounding box center [1046, 89] width 124 height 14
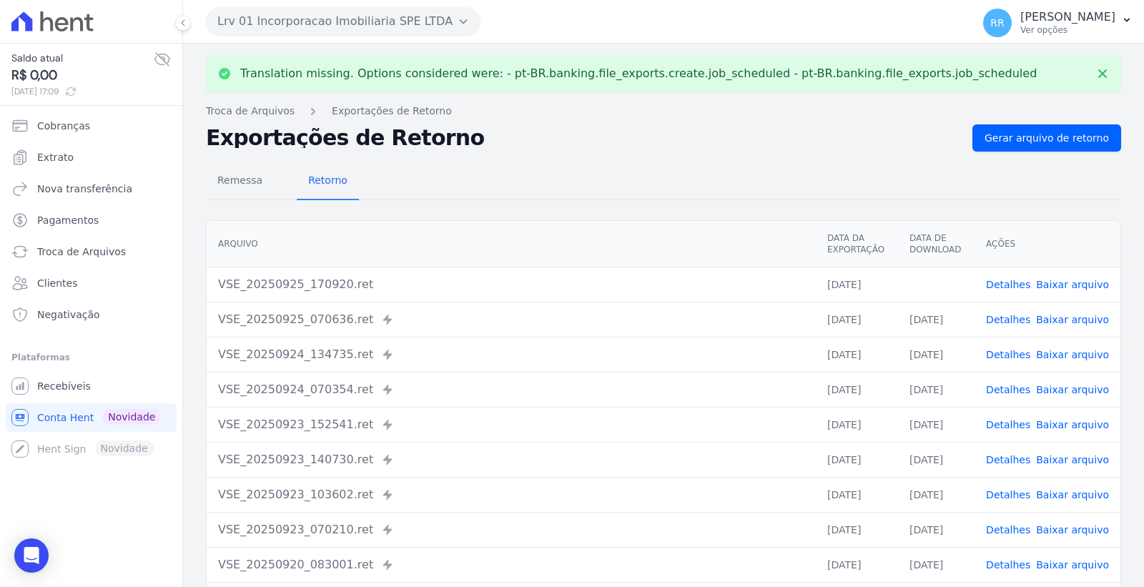
click at [1079, 282] on link "Baixar arquivo" at bounding box center [1072, 284] width 73 height 11
